Goal: Information Seeking & Learning: Learn about a topic

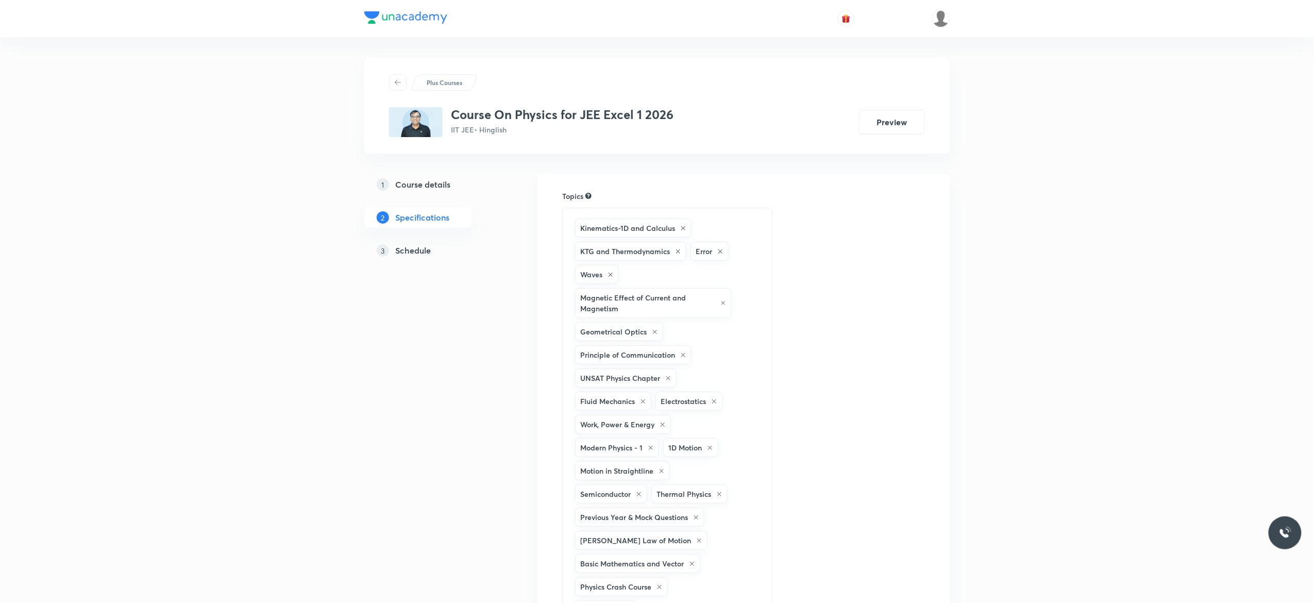
click at [425, 252] on h5 "Schedule" at bounding box center [413, 250] width 36 height 12
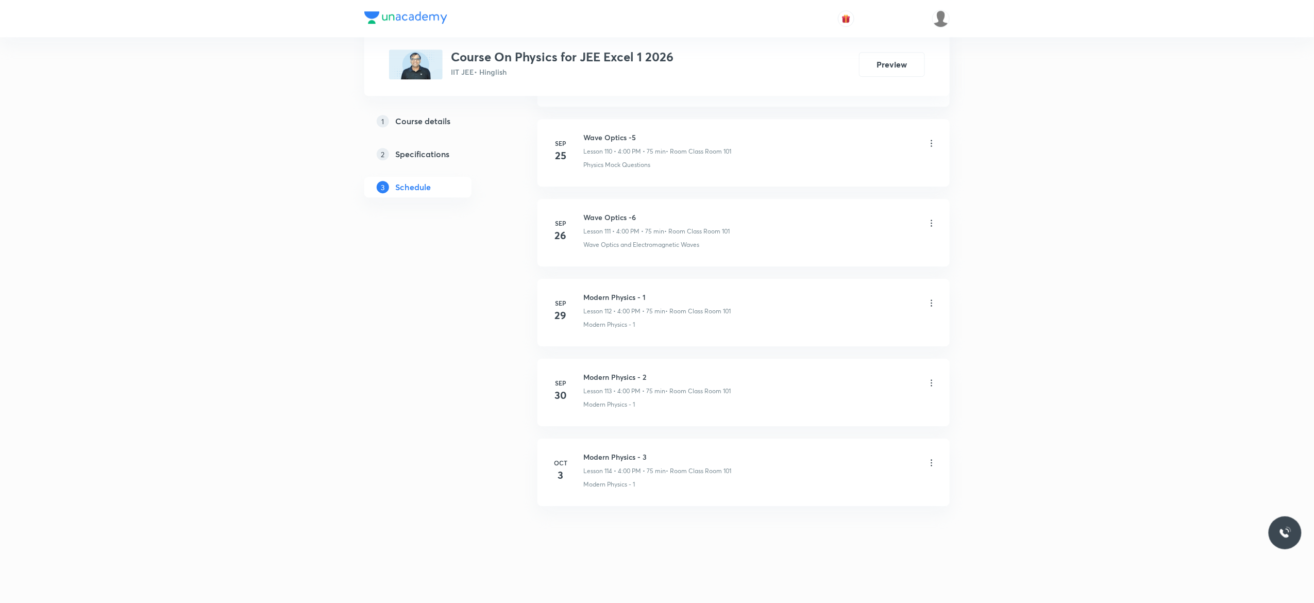
scroll to position [9437, 0]
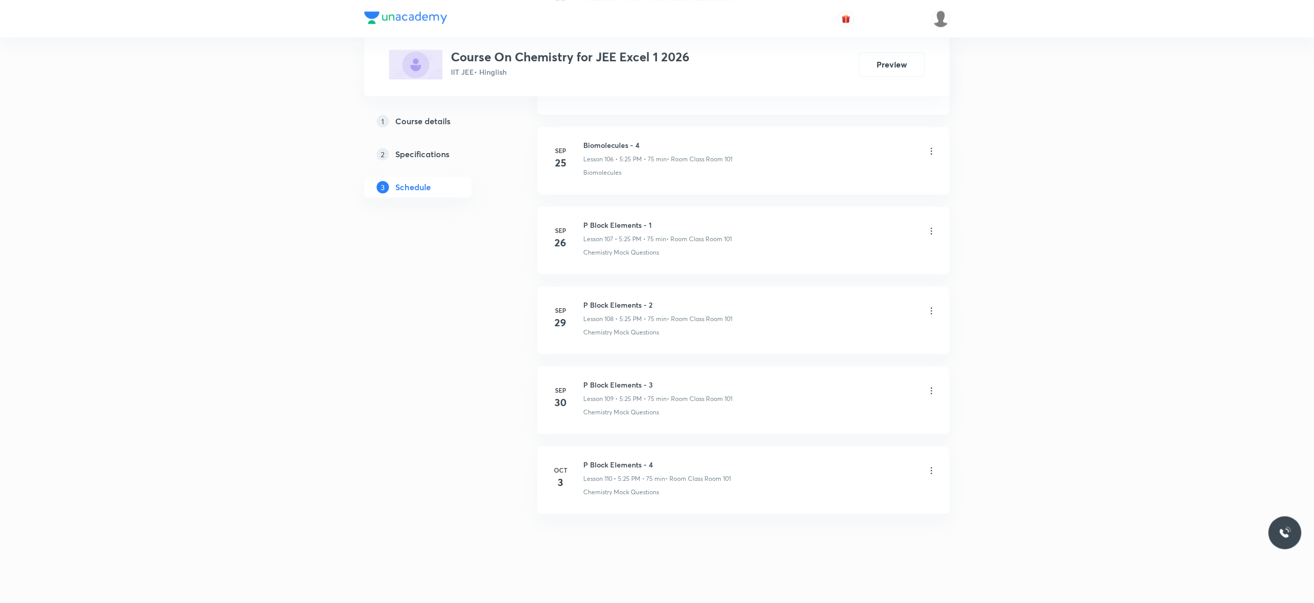
scroll to position [9050, 0]
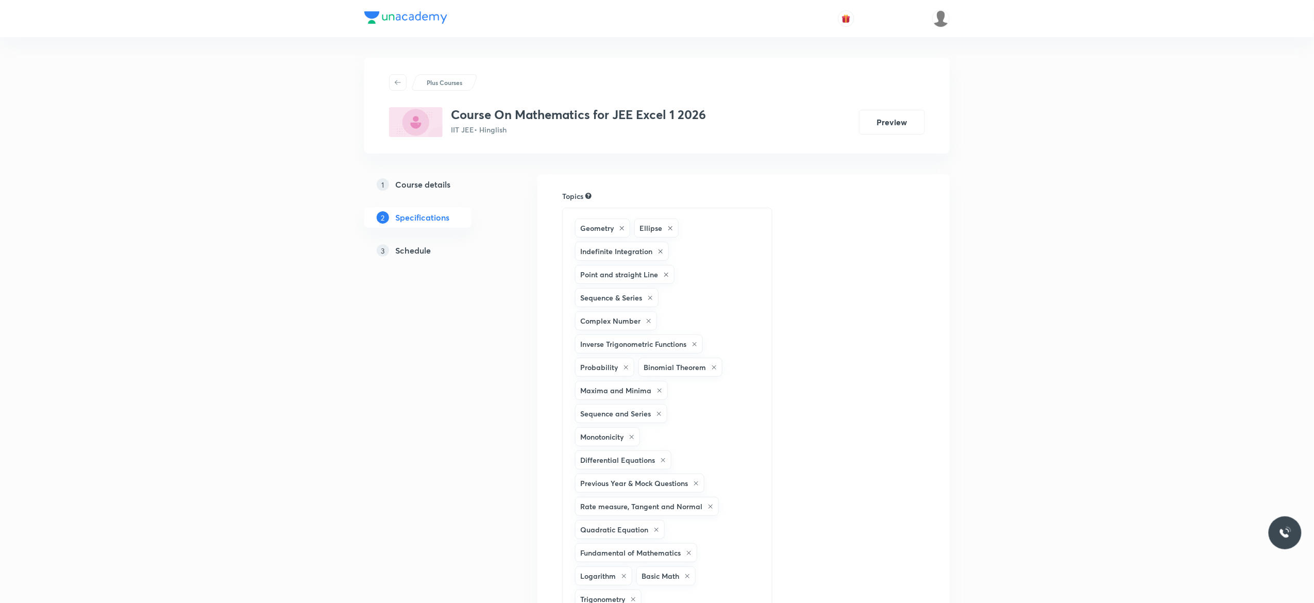
click at [412, 252] on h5 "Schedule" at bounding box center [413, 250] width 36 height 12
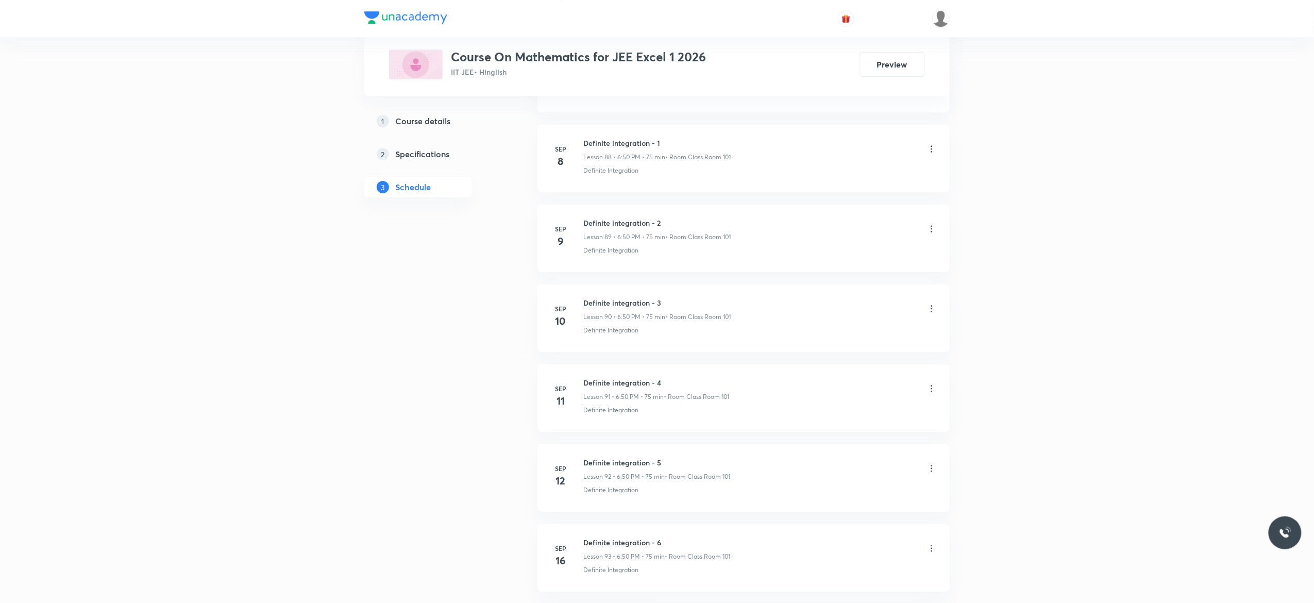
scroll to position [7540, 0]
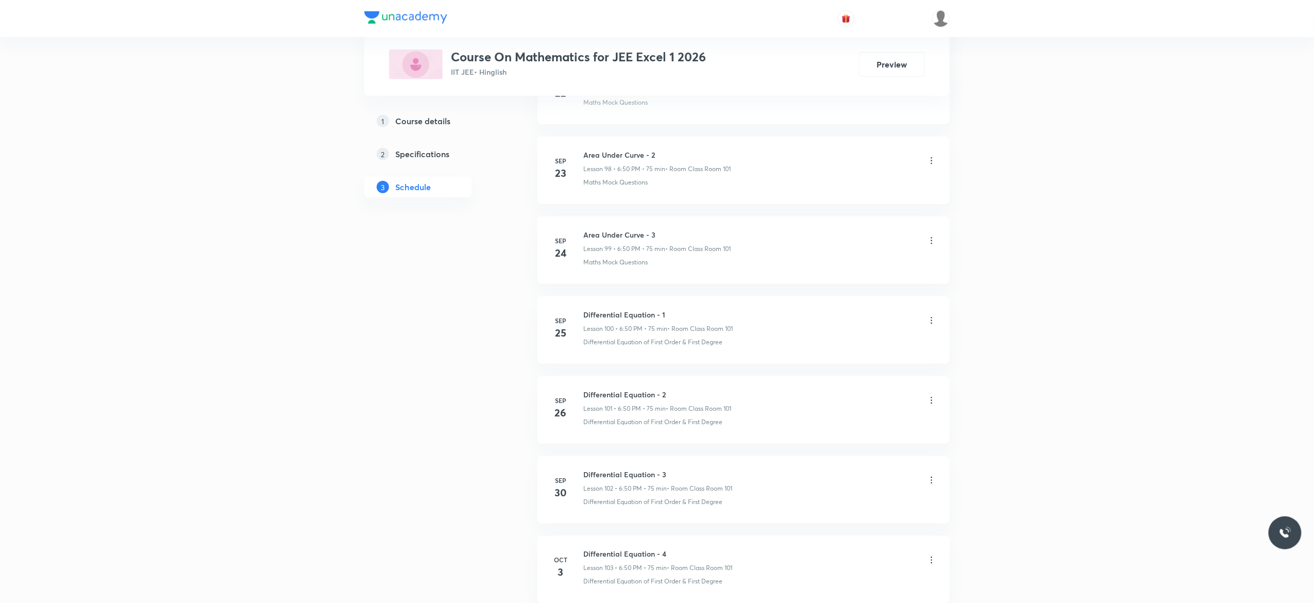
scroll to position [8364, 0]
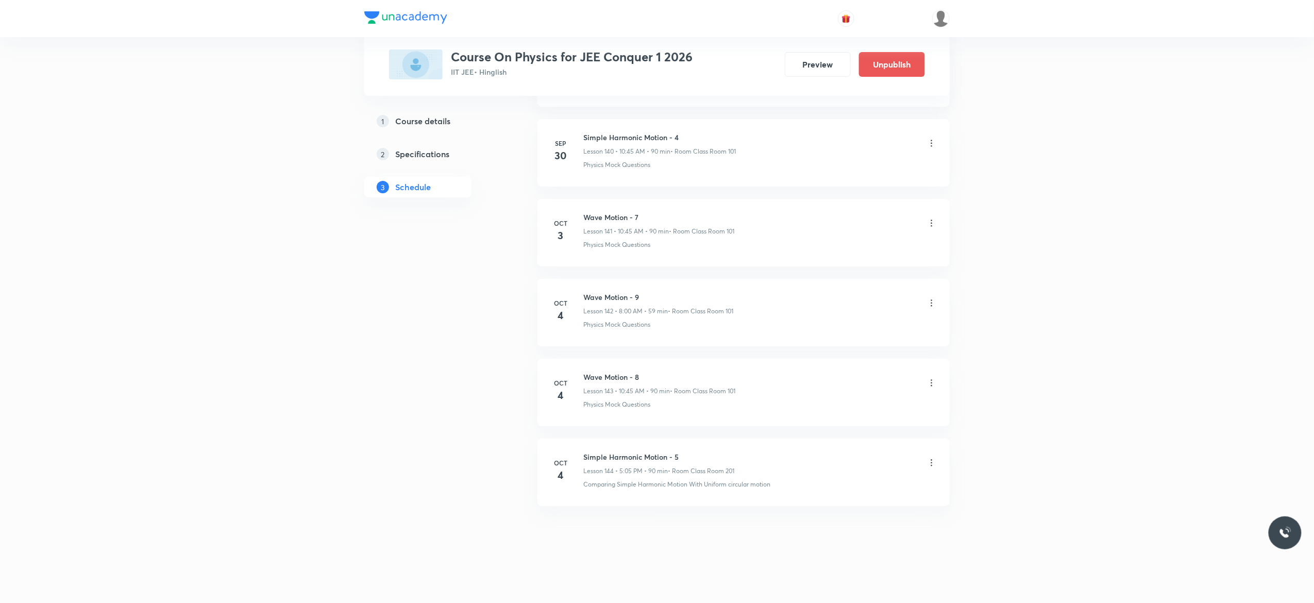
scroll to position [11844, 0]
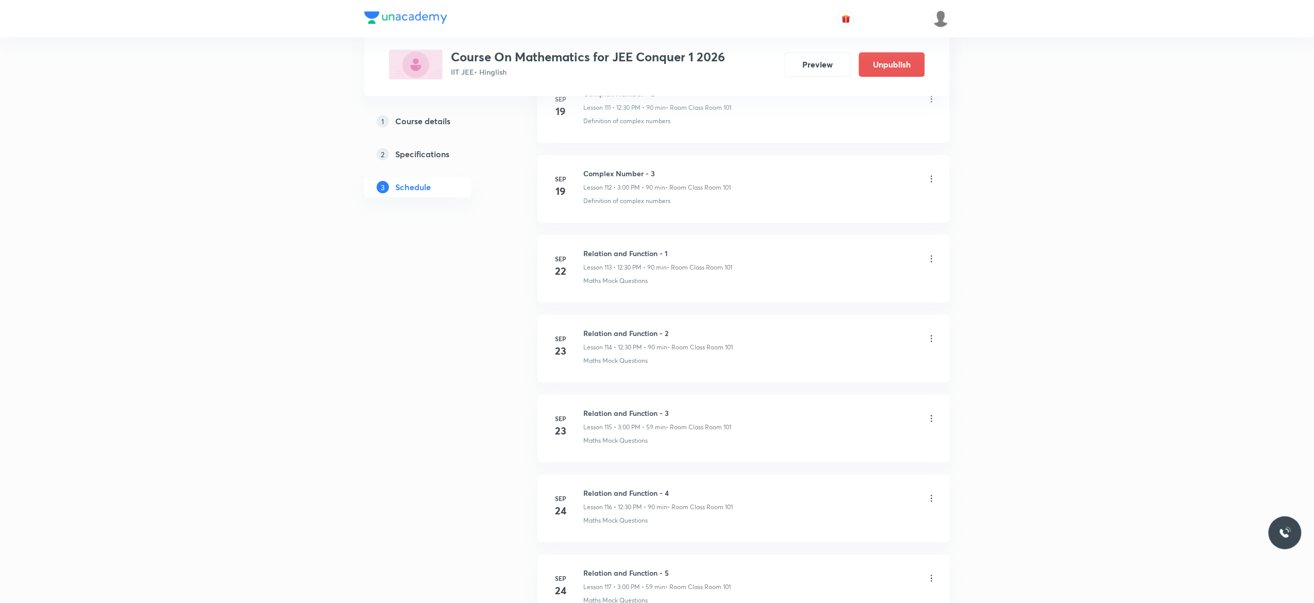
scroll to position [9414, 0]
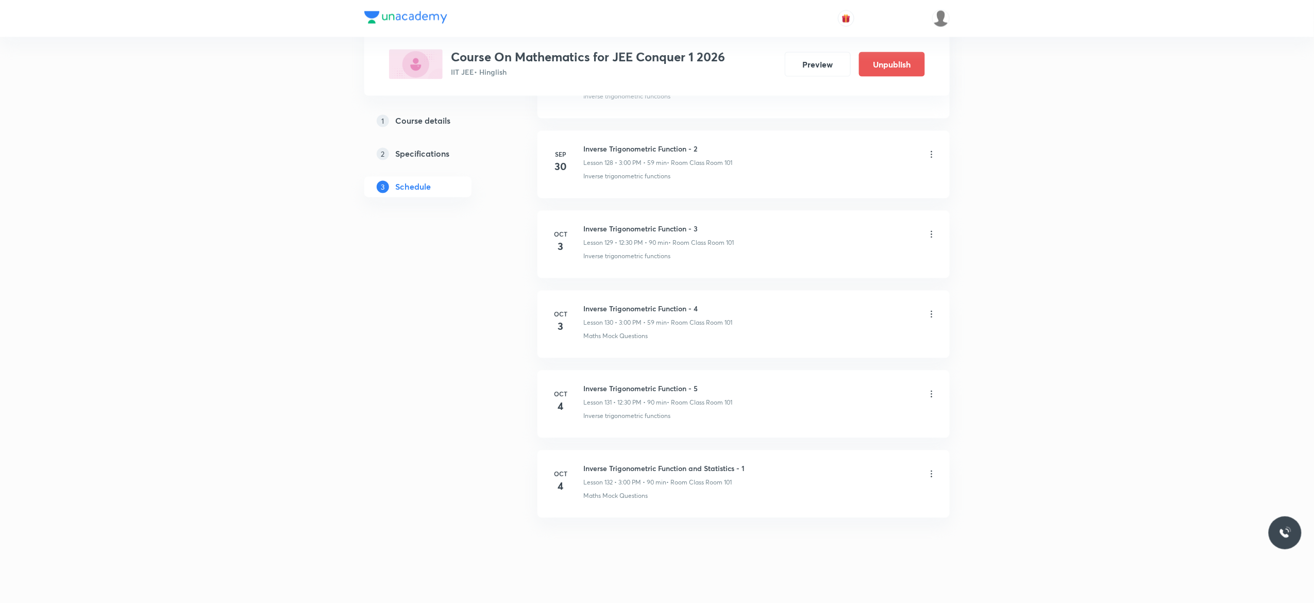
scroll to position [10815, 0]
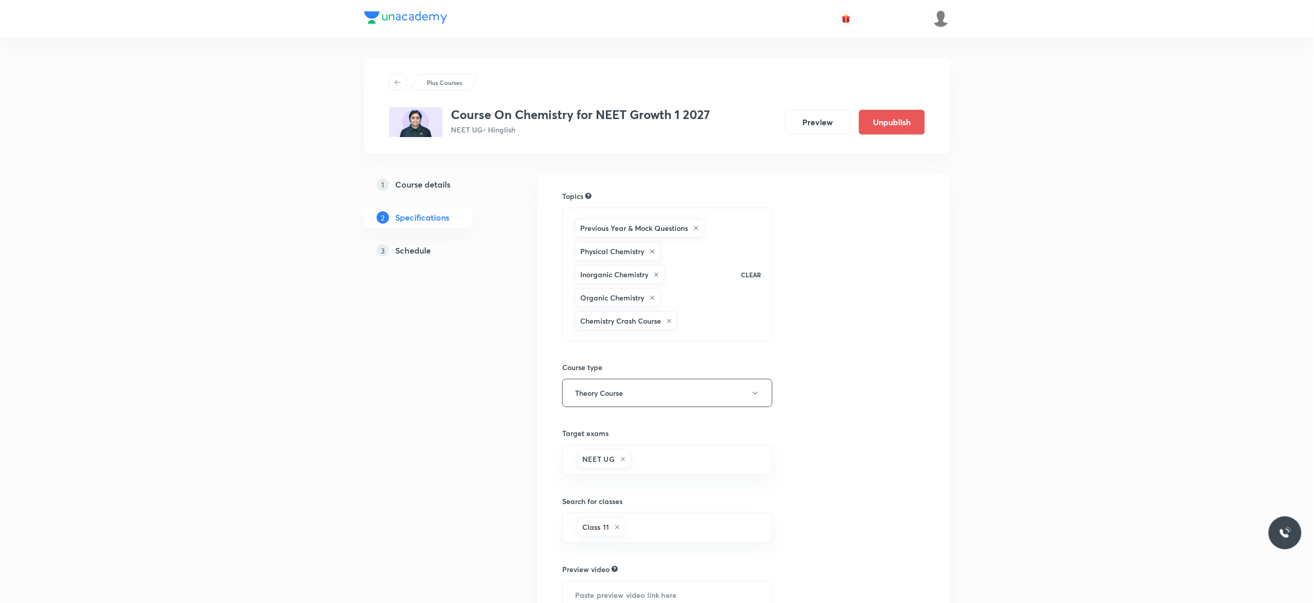
drag, startPoint x: 0, startPoint y: 0, endPoint x: 420, endPoint y: 252, distance: 489.1
click at [420, 252] on h5 "Schedule" at bounding box center [413, 250] width 36 height 12
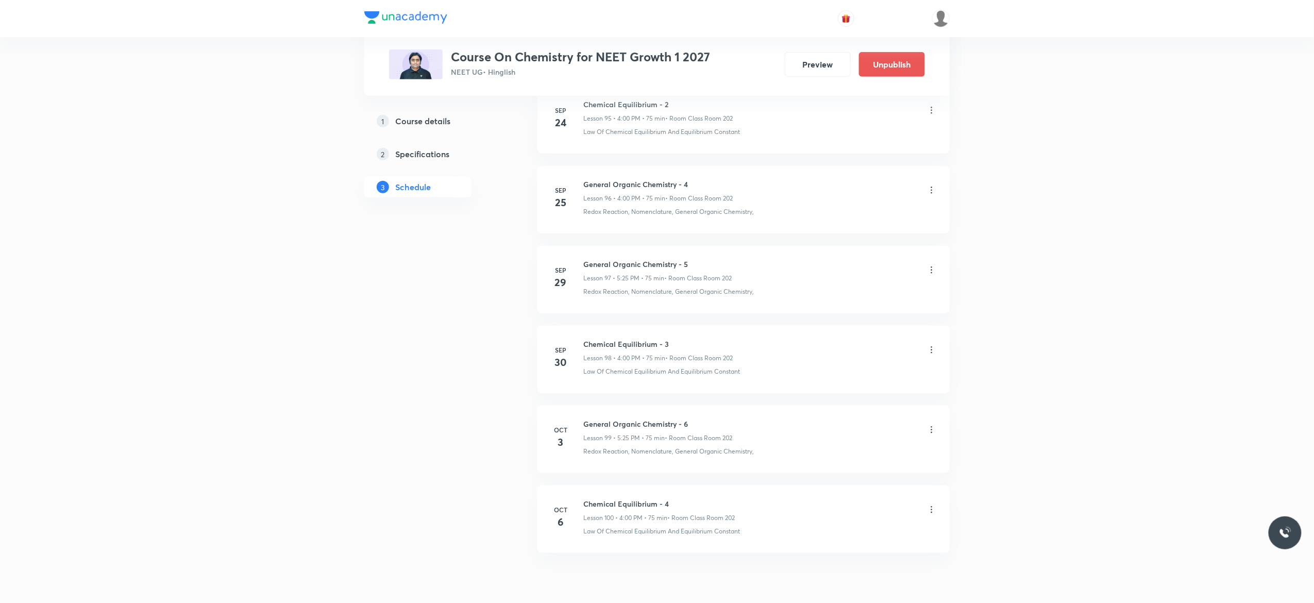
scroll to position [8313, 0]
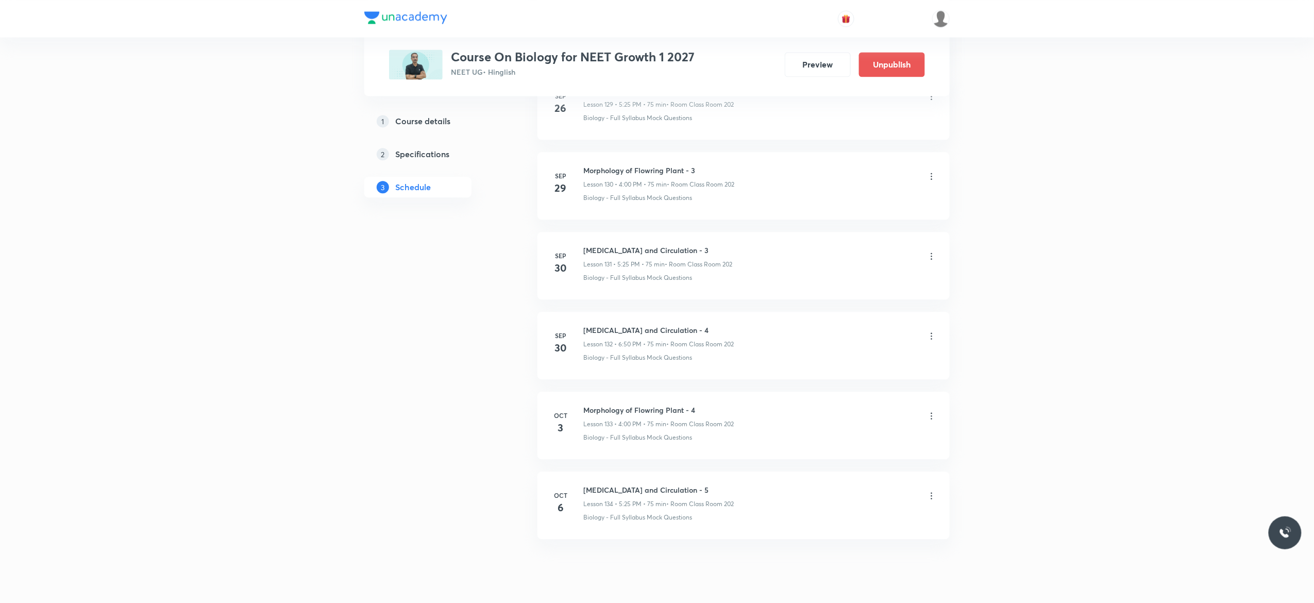
scroll to position [10959, 0]
